Goal: Find specific page/section: Find specific page/section

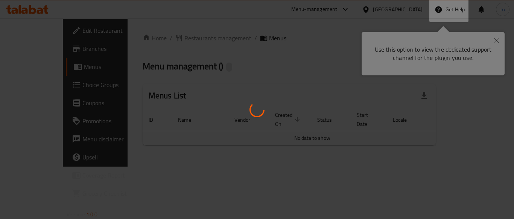
click at [492, 41] on div at bounding box center [257, 109] width 514 height 219
click at [494, 41] on div at bounding box center [257, 109] width 514 height 219
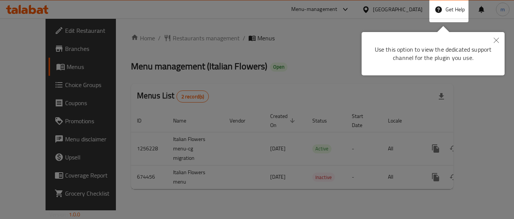
click at [490, 36] on button "Close" at bounding box center [496, 40] width 17 height 17
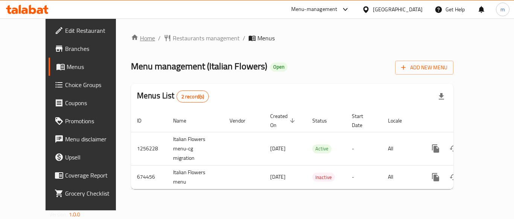
click at [131, 38] on link "Home" at bounding box center [143, 37] width 24 height 9
